Goal: Book appointment/travel/reservation

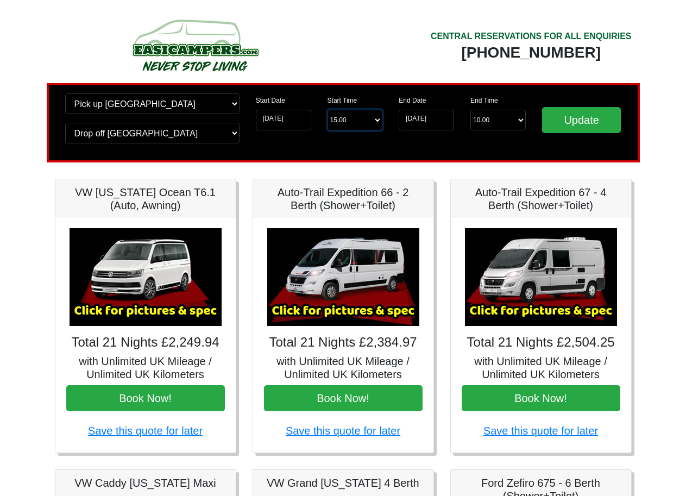
click at [357, 118] on select "Start Time 15.00 -------- 11.00 am (Saturday & Sunday Only) 12.00 pm (Saturday)…" at bounding box center [355, 120] width 55 height 21
click at [347, 65] on div "CENTRAL RESERVATIONS FOR ALL ENQUIRIES 00 44 ( 0 ) 1942 778899" at bounding box center [491, 49] width 297 height 68
click at [288, 120] on input "10-09-2025" at bounding box center [283, 120] width 55 height 21
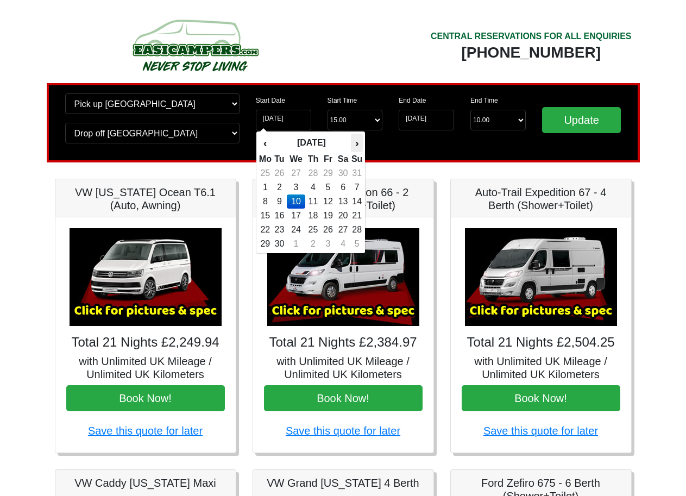
click at [358, 147] on th "›" at bounding box center [357, 143] width 12 height 18
click at [297, 188] on td "8" at bounding box center [296, 187] width 18 height 14
type input "[DATE]"
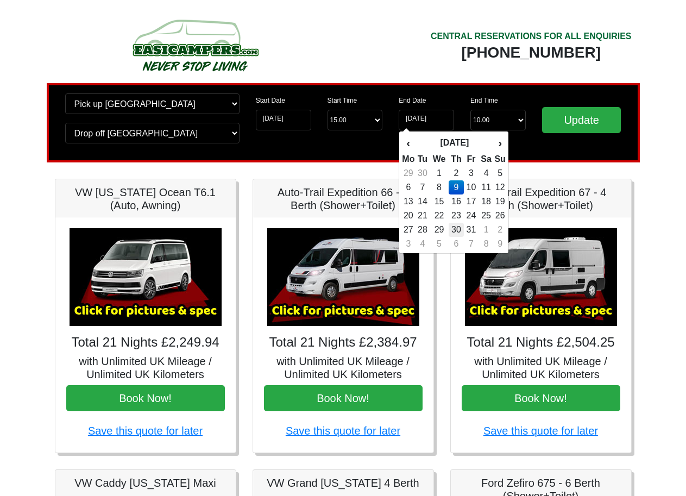
click at [461, 225] on td "30" at bounding box center [457, 230] width 16 height 14
type input "30-10-2025"
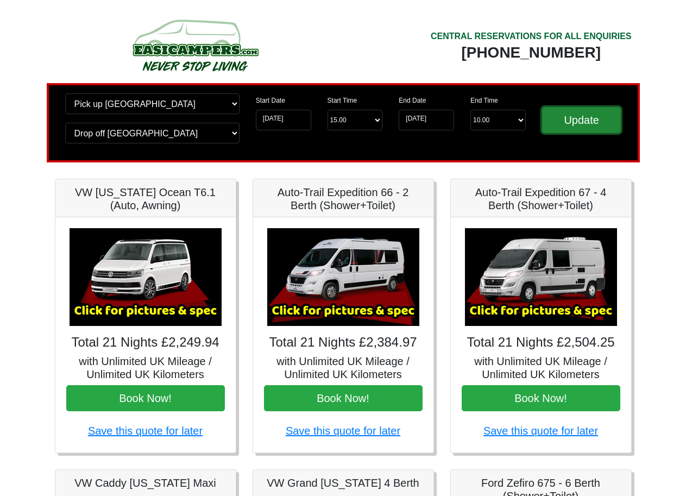
click at [560, 124] on input "Update" at bounding box center [581, 120] width 79 height 26
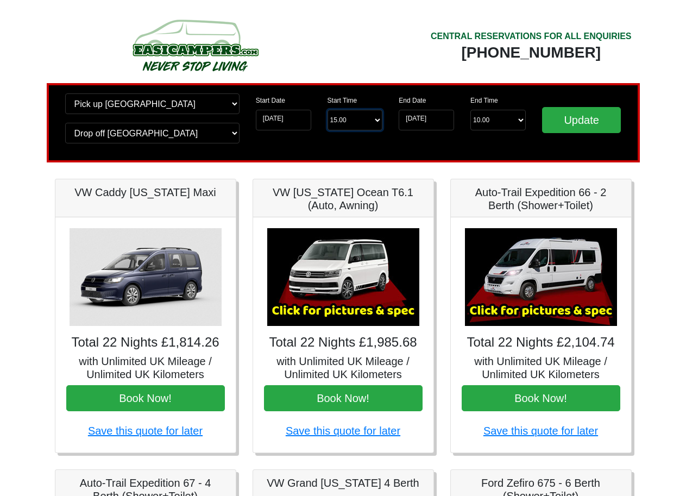
click at [358, 121] on select "Start Time 15.00 -------- 11.00 am (Saturday & Sunday Only) 12.00 pm (Saturday)…" at bounding box center [355, 120] width 55 height 21
click at [381, 78] on div "CENTRAL RESERVATIONS FOR ALL ENQUIRIES 00 44 ( 0 ) 1942 778899" at bounding box center [491, 49] width 297 height 68
click at [416, 118] on input "30-10-2025" at bounding box center [426, 120] width 55 height 21
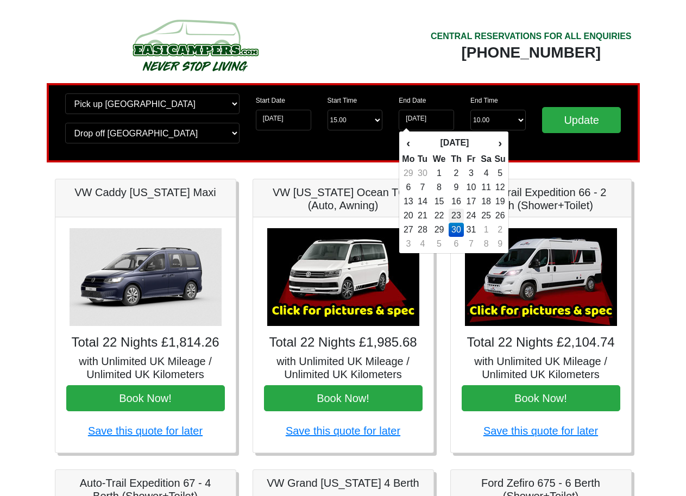
click at [456, 215] on td "23" at bounding box center [457, 216] width 16 height 14
type input "[DATE]"
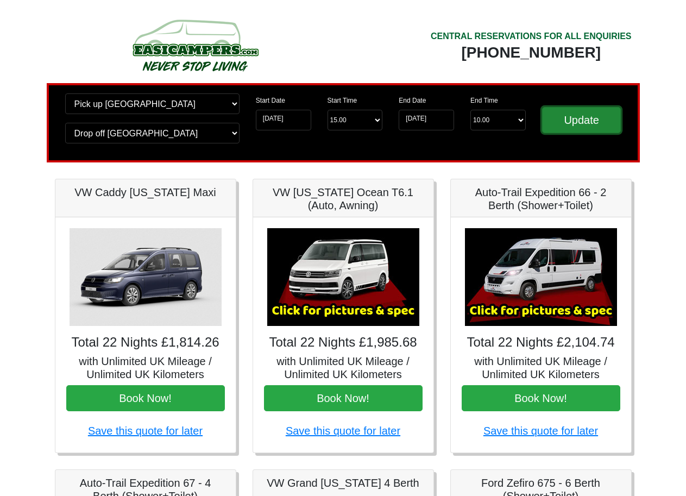
click at [563, 121] on input "Update" at bounding box center [581, 120] width 79 height 26
click at [434, 125] on input "[DATE]" at bounding box center [426, 120] width 55 height 21
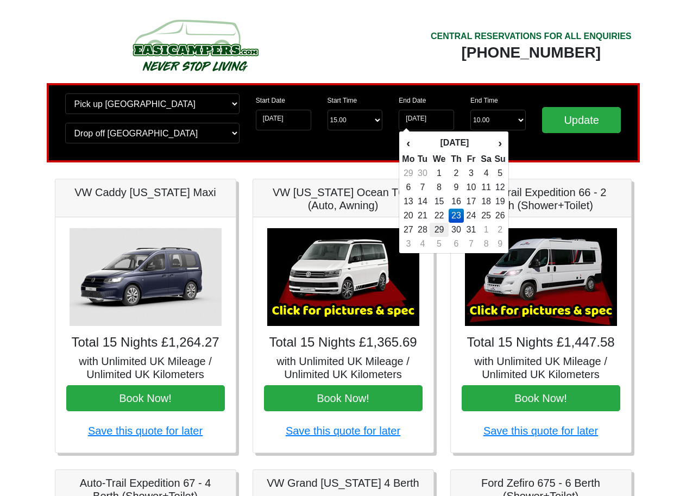
click at [444, 228] on td "29" at bounding box center [439, 230] width 18 height 14
type input "[DATE]"
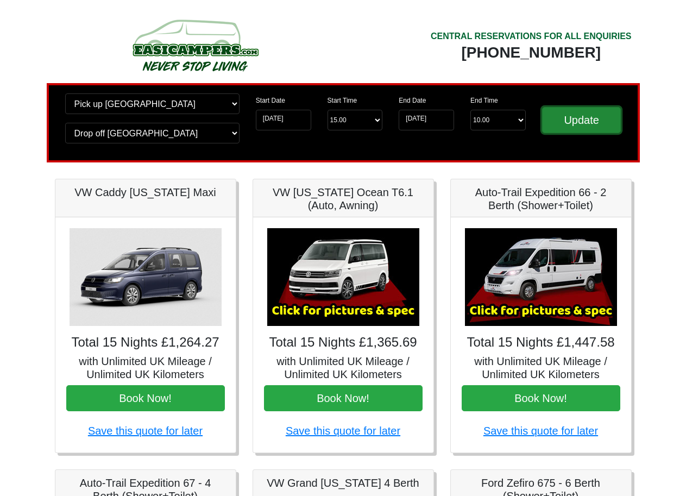
click at [562, 120] on input "Update" at bounding box center [581, 120] width 79 height 26
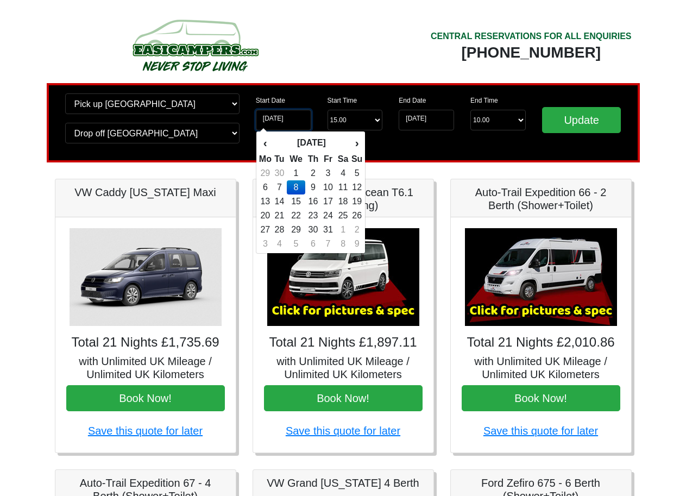
click at [299, 117] on input "[DATE]" at bounding box center [283, 120] width 55 height 21
click at [355, 136] on th "›" at bounding box center [357, 143] width 12 height 18
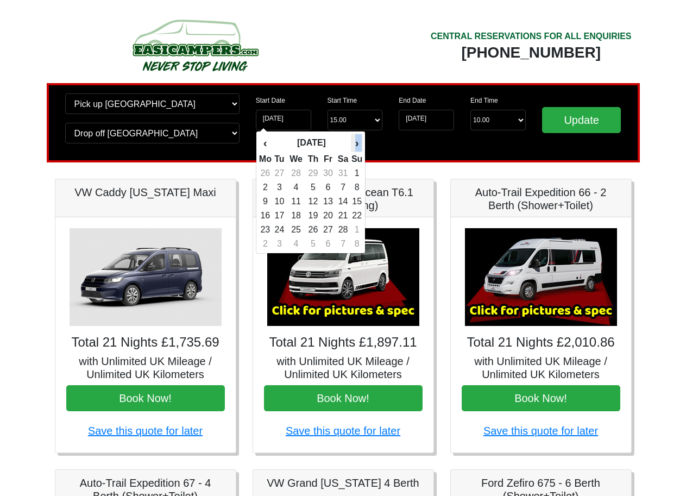
click at [355, 136] on th "›" at bounding box center [357, 143] width 12 height 18
click at [357, 143] on th "›" at bounding box center [357, 143] width 12 height 18
click at [333, 201] on td "12" at bounding box center [328, 202] width 15 height 14
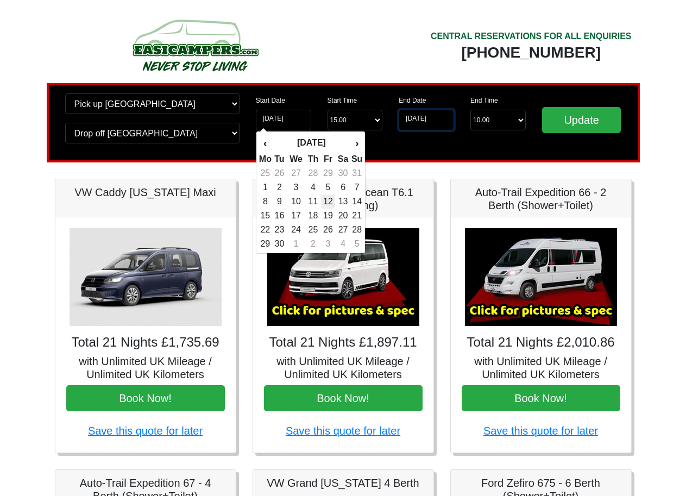
type input "[DATE]"
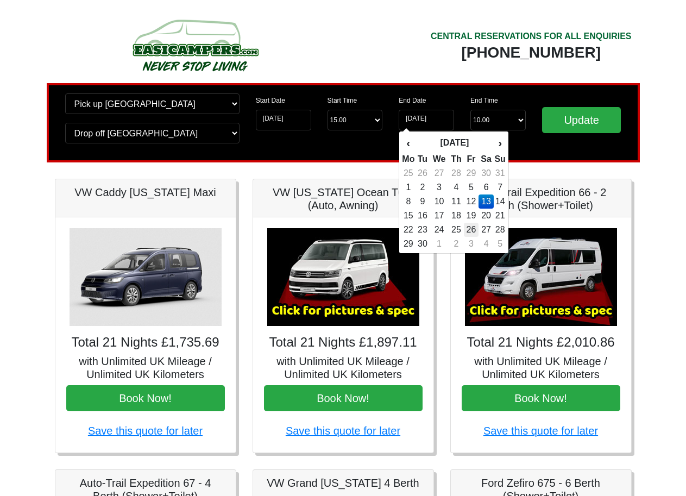
click at [473, 231] on td "26" at bounding box center [471, 230] width 15 height 14
type input "[DATE]"
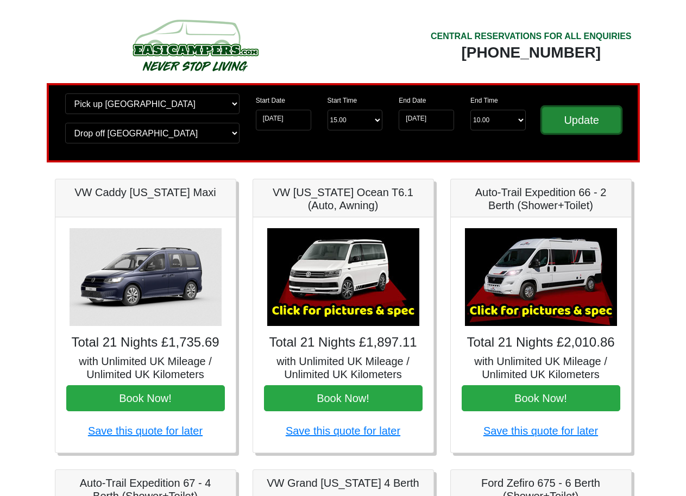
click at [564, 123] on input "Update" at bounding box center [581, 120] width 79 height 26
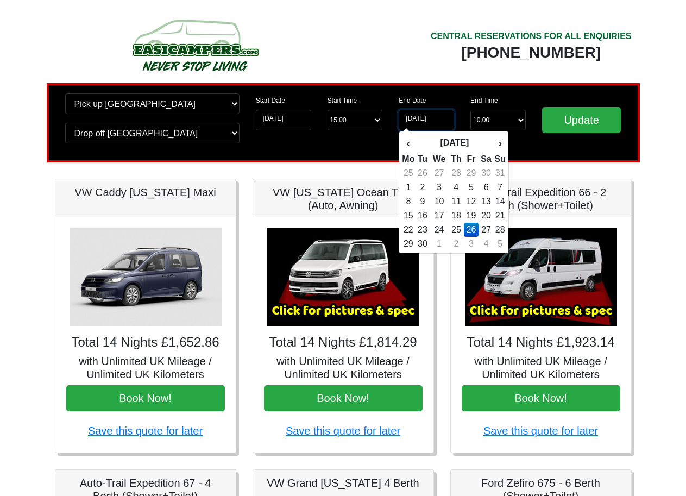
click at [428, 117] on input "[DATE]" at bounding box center [426, 120] width 55 height 21
click at [475, 242] on td "3" at bounding box center [471, 244] width 15 height 14
type input "[DATE]"
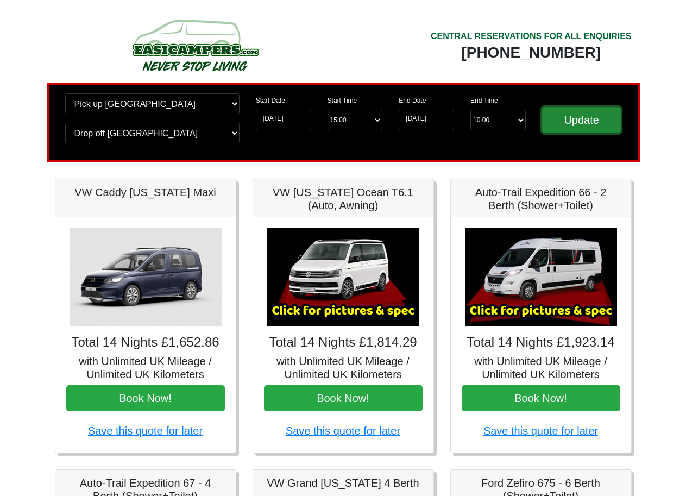
click at [569, 124] on input "Update" at bounding box center [581, 120] width 79 height 26
